Goal: Information Seeking & Learning: Learn about a topic

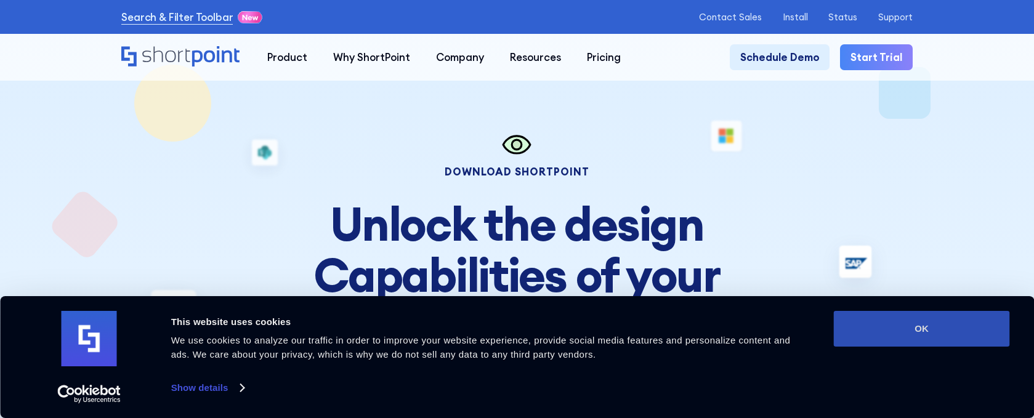
click at [943, 335] on button "OK" at bounding box center [922, 329] width 176 height 36
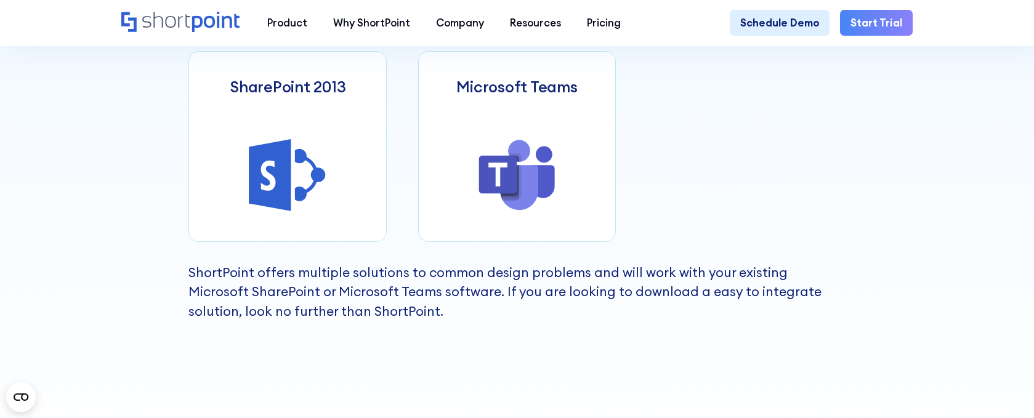
scroll to position [739, 0]
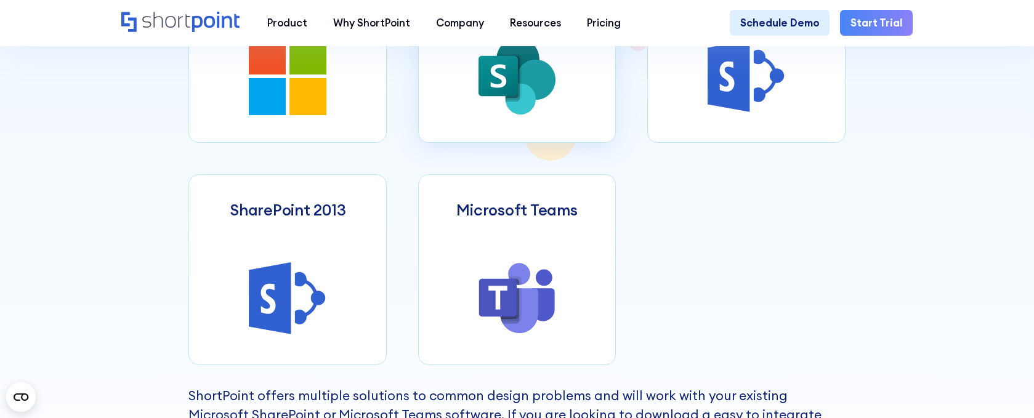
click at [537, 100] on icon at bounding box center [535, 80] width 39 height 41
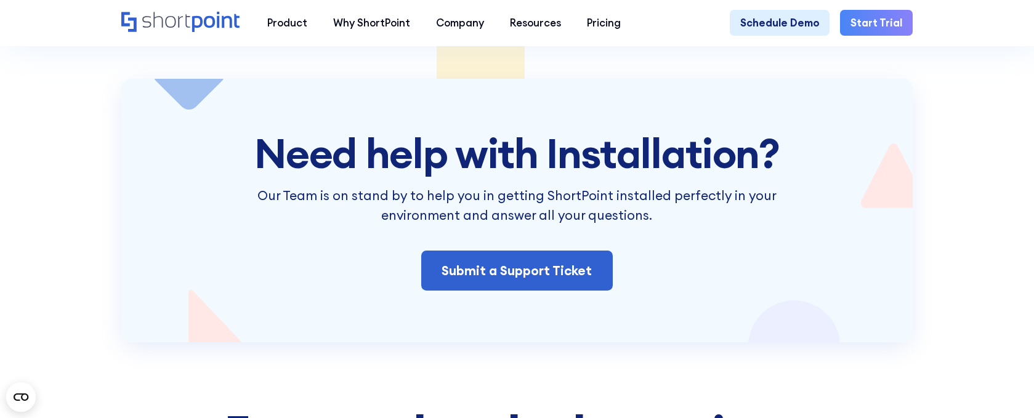
scroll to position [2279, 0]
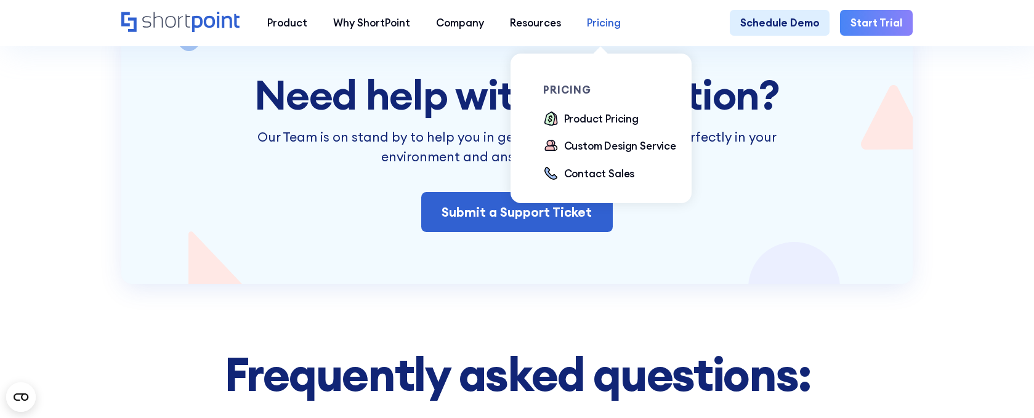
click at [601, 18] on div "Pricing" at bounding box center [604, 22] width 34 height 15
click at [583, 120] on div "Product Pricing" at bounding box center [601, 118] width 75 height 15
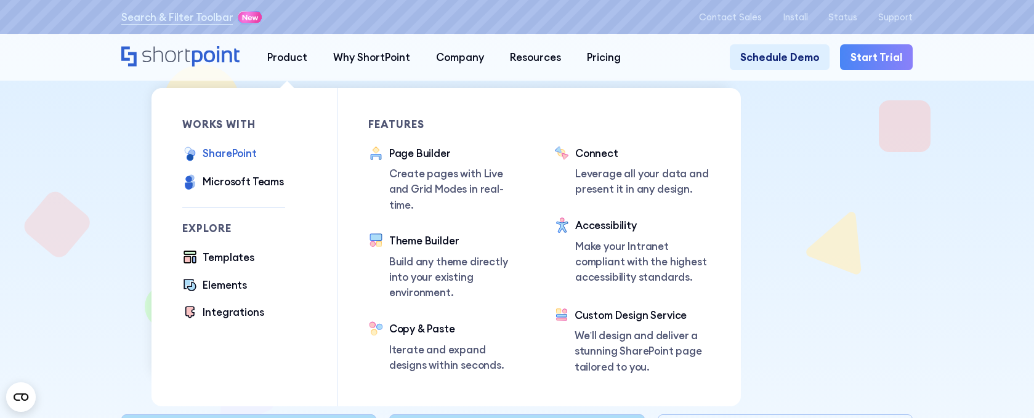
click at [216, 153] on div "SharePoint" at bounding box center [230, 152] width 54 height 15
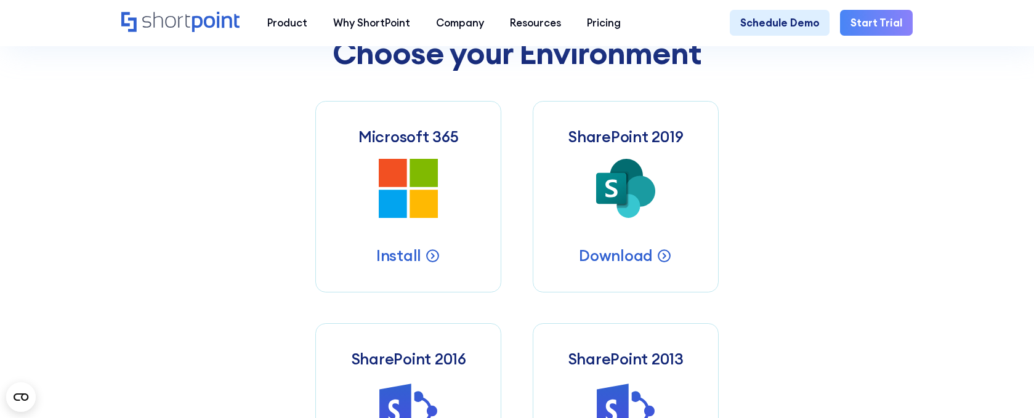
scroll to position [554, 0]
click at [408, 191] on icon "Microsoft 365 SharePoint Intranets" at bounding box center [409, 189] width 60 height 60
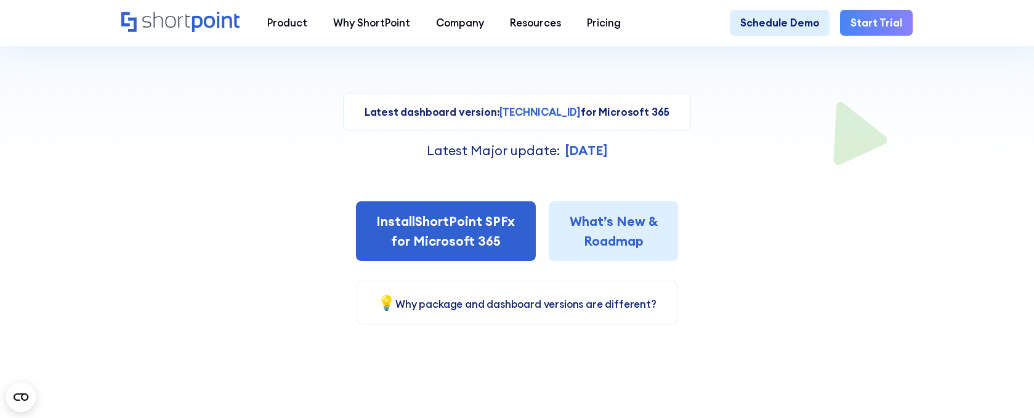
scroll to position [246, 0]
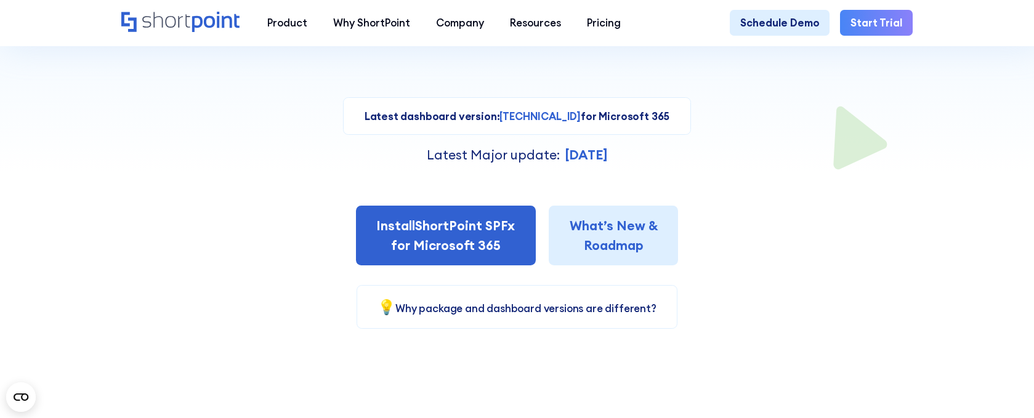
click at [596, 307] on link "💡 Why package and dashboard versions are different?" at bounding box center [517, 308] width 279 height 13
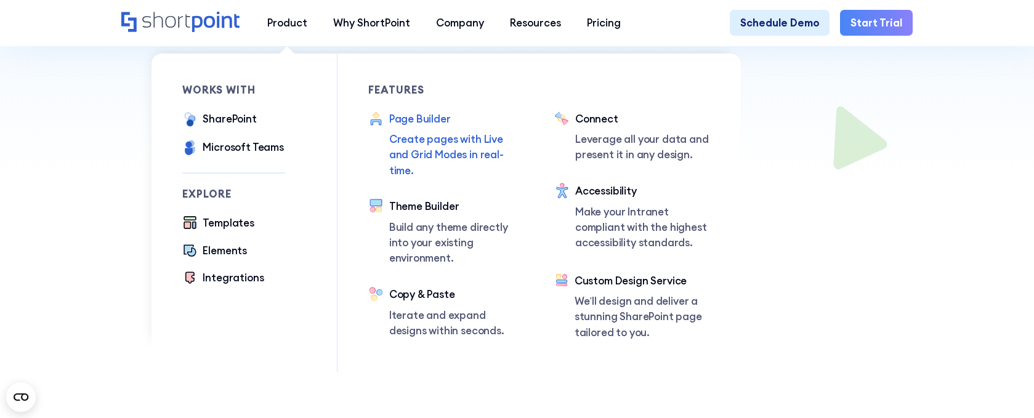
click at [400, 116] on div "Page Builder" at bounding box center [456, 118] width 134 height 15
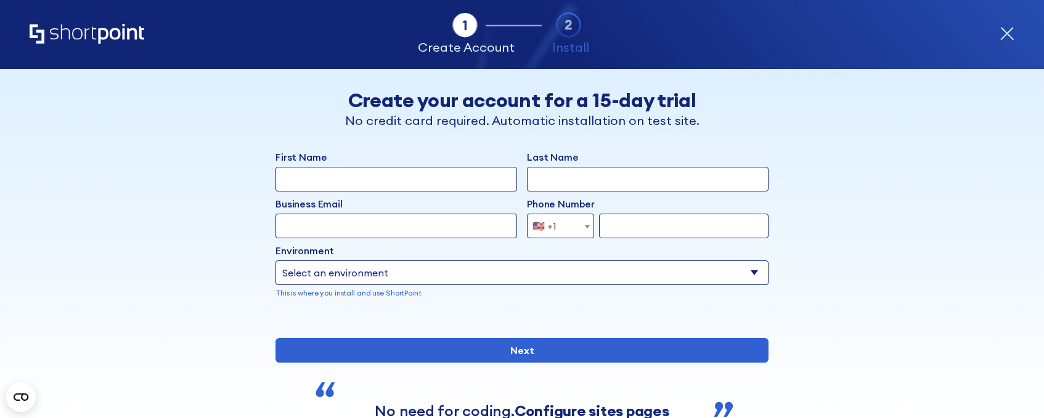
click at [1002, 35] on icon "form" at bounding box center [1006, 33] width 15 height 15
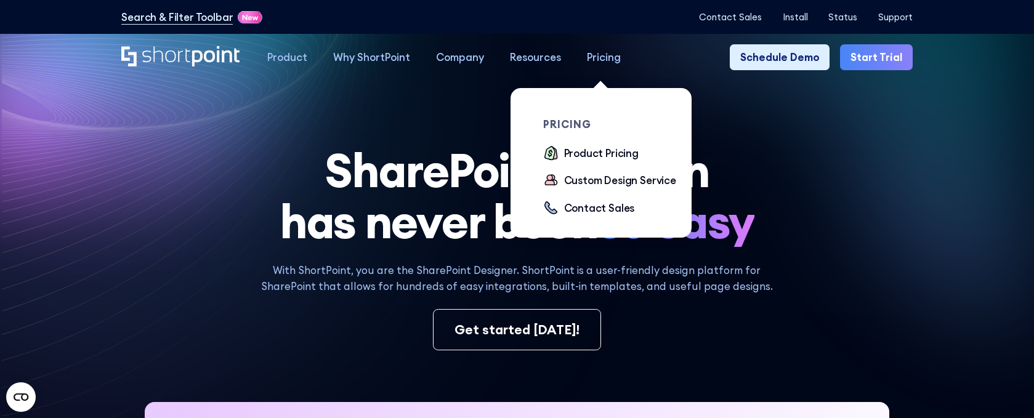
click at [598, 57] on div "Pricing" at bounding box center [604, 56] width 34 height 15
click at [587, 158] on div "Product Pricing" at bounding box center [601, 152] width 75 height 15
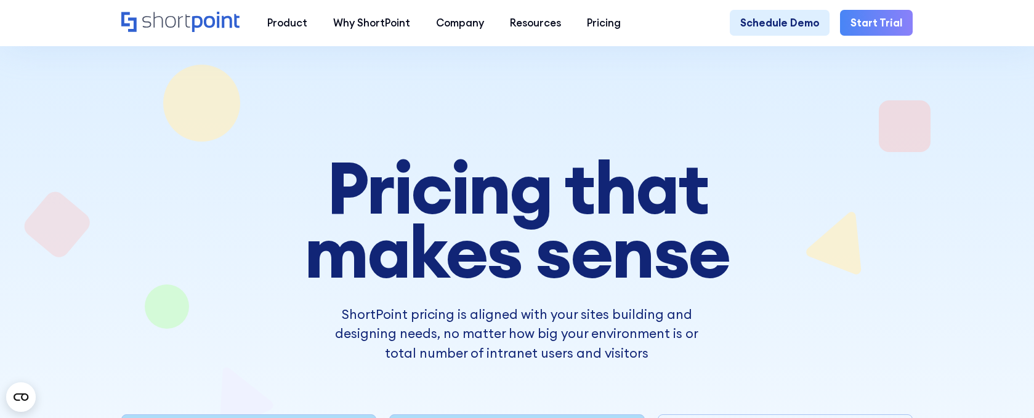
scroll to position [366, 0]
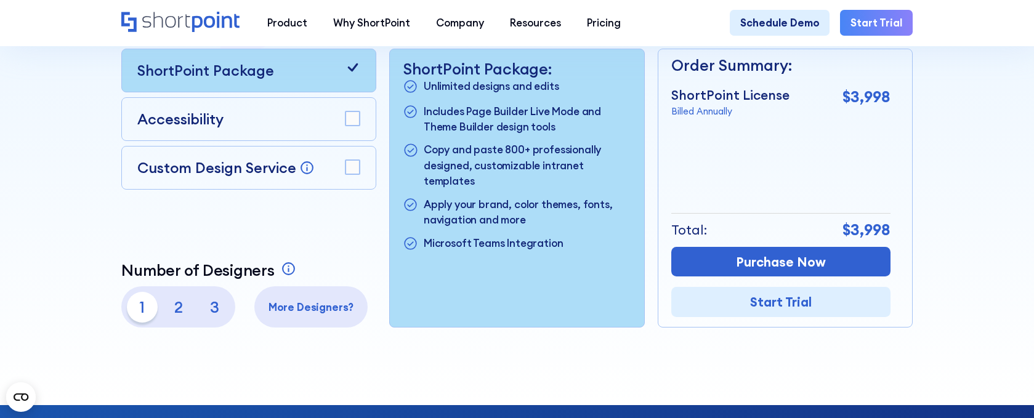
click at [963, 243] on div at bounding box center [517, 32] width 931 height 745
